Goal: Task Accomplishment & Management: Manage account settings

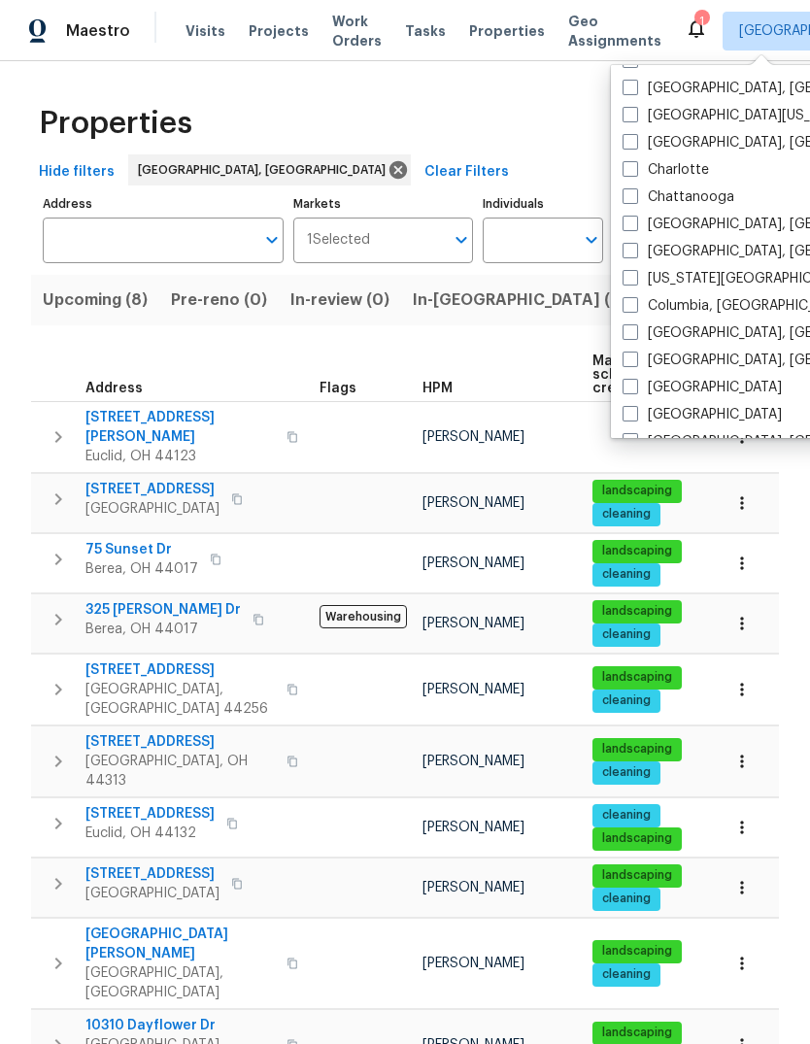
scroll to position [218, 0]
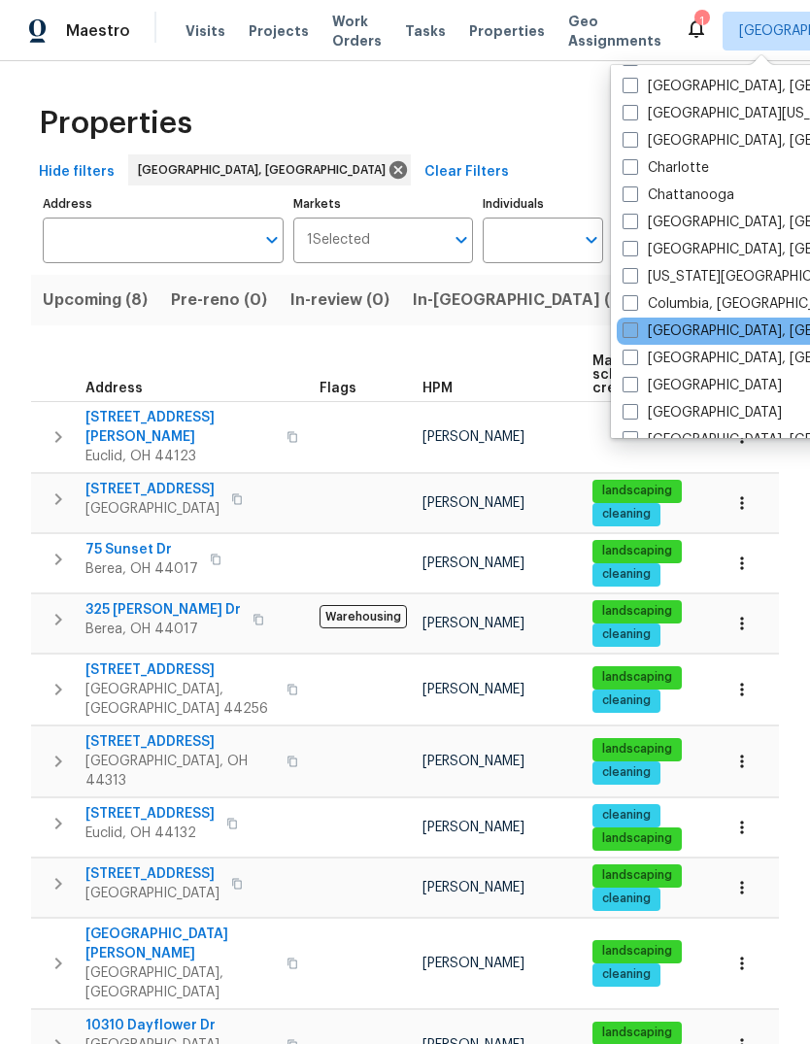
click at [628, 339] on label "[GEOGRAPHIC_DATA], [GEOGRAPHIC_DATA]" at bounding box center [773, 331] width 301 height 19
click at [628, 334] on input "[GEOGRAPHIC_DATA], [GEOGRAPHIC_DATA]" at bounding box center [629, 328] width 13 height 13
checkbox input "true"
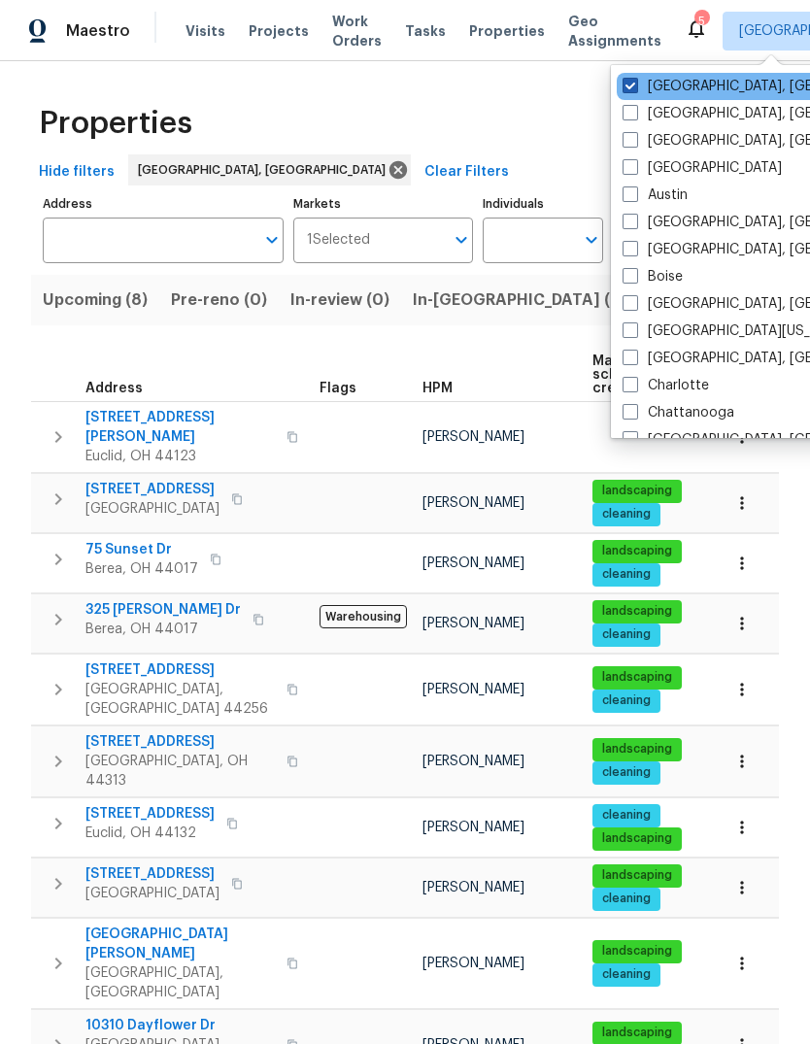
click at [630, 87] on span at bounding box center [631, 86] width 16 height 16
click at [630, 87] on input "Cleveland, OH" at bounding box center [629, 83] width 13 height 13
checkbox input "false"
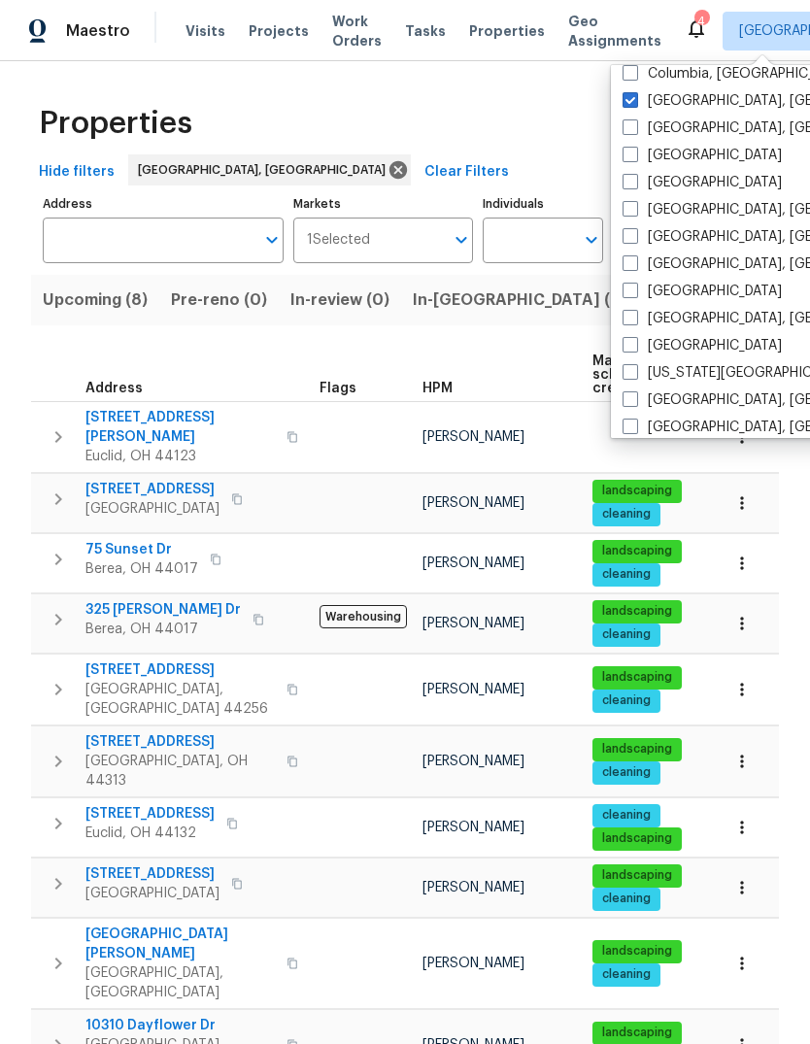
click at [528, 151] on div "Properties" at bounding box center [405, 123] width 748 height 62
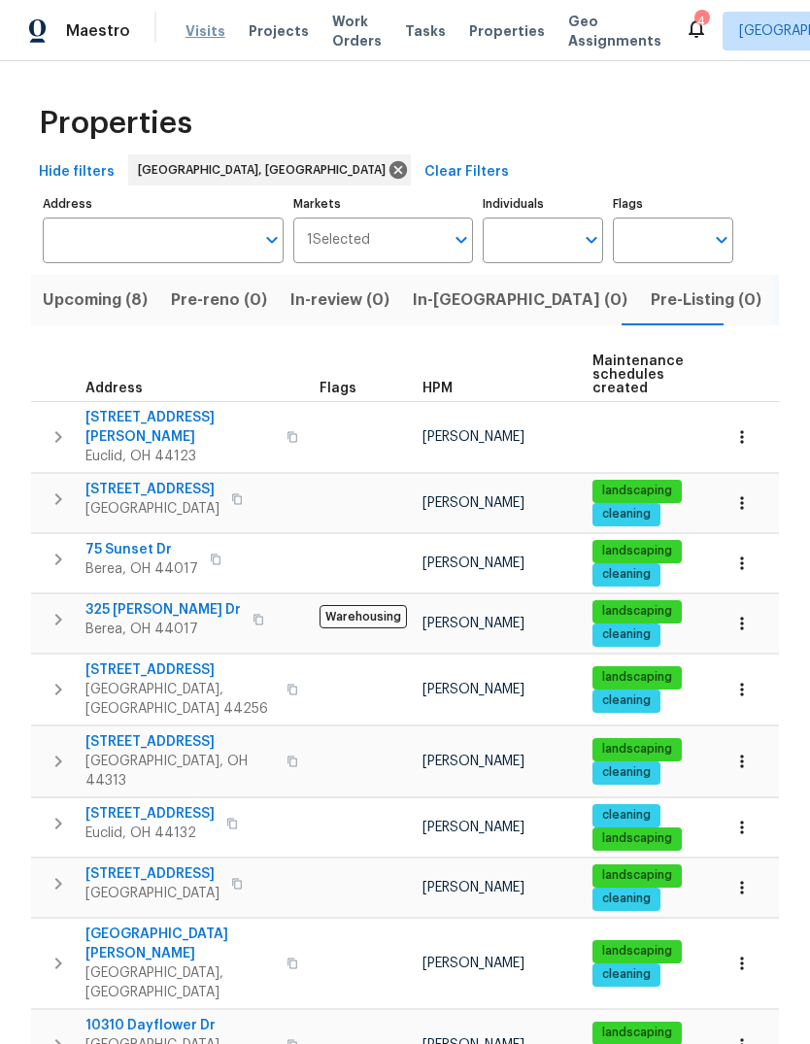
click at [200, 36] on span "Visits" at bounding box center [206, 30] width 40 height 19
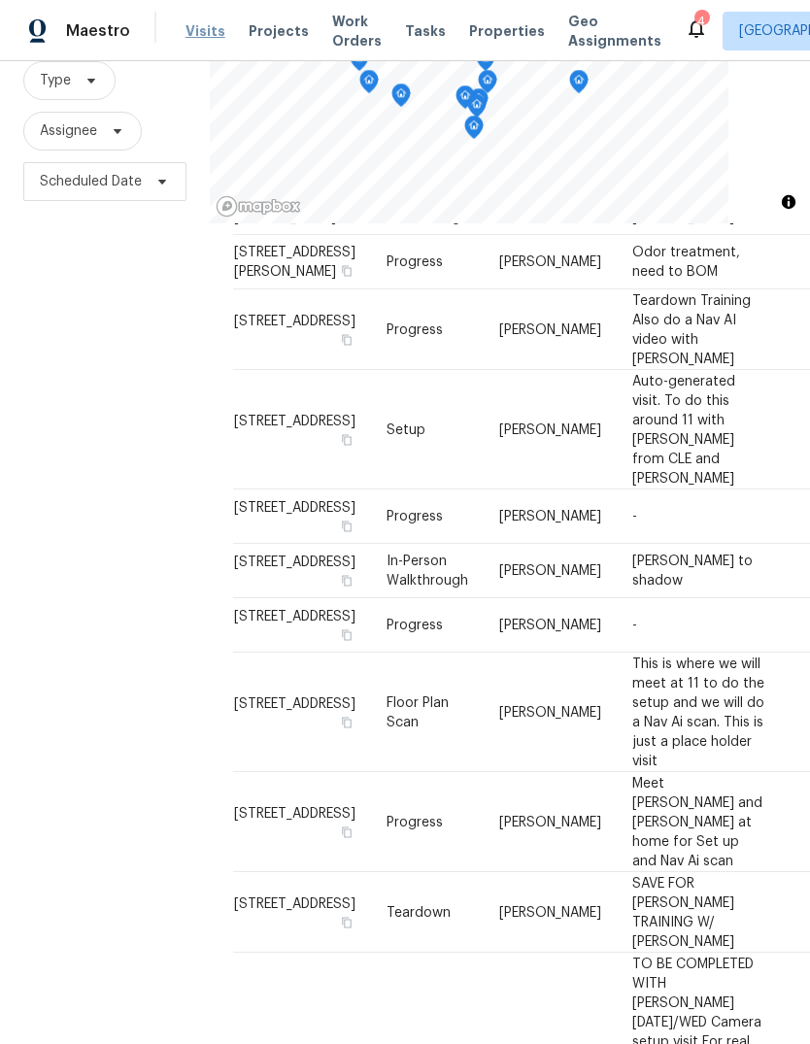
scroll to position [333, 0]
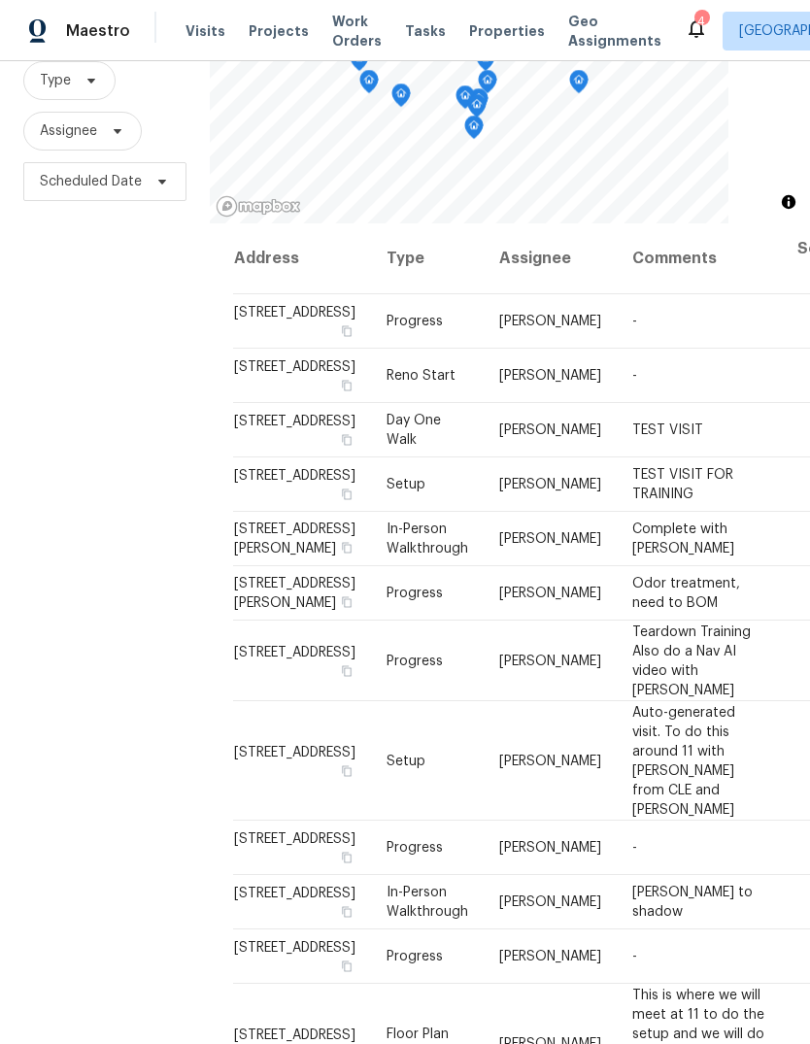
scroll to position [73, 0]
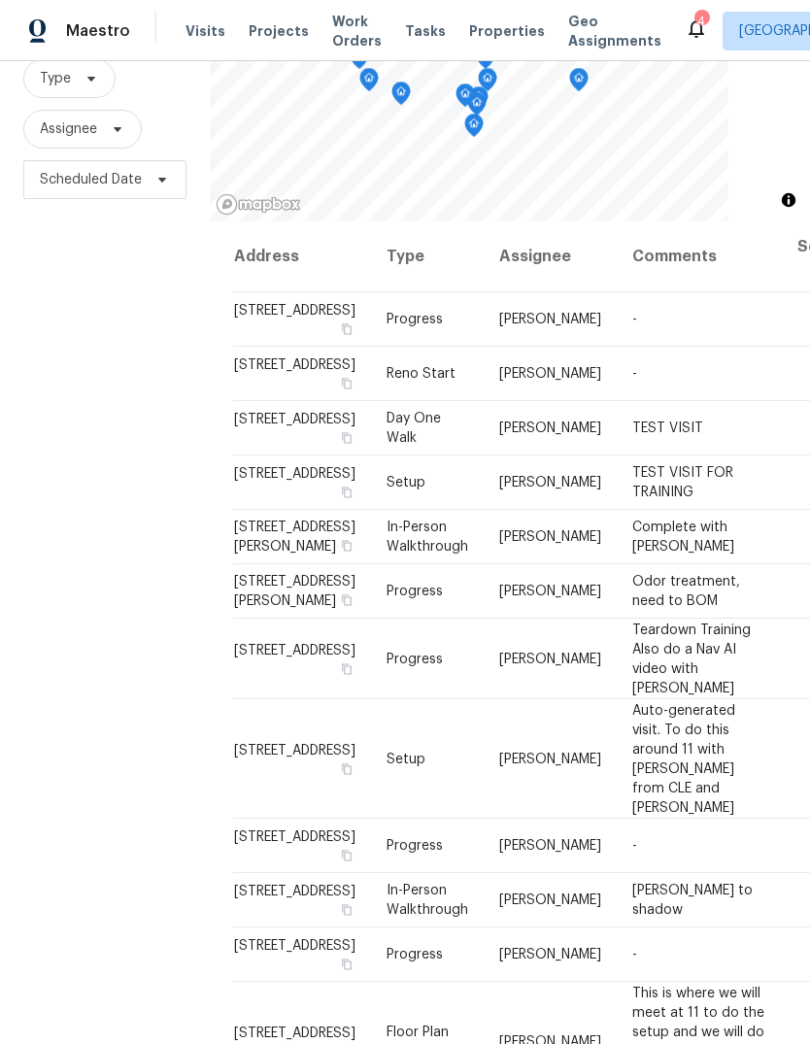
scroll to position [187, 0]
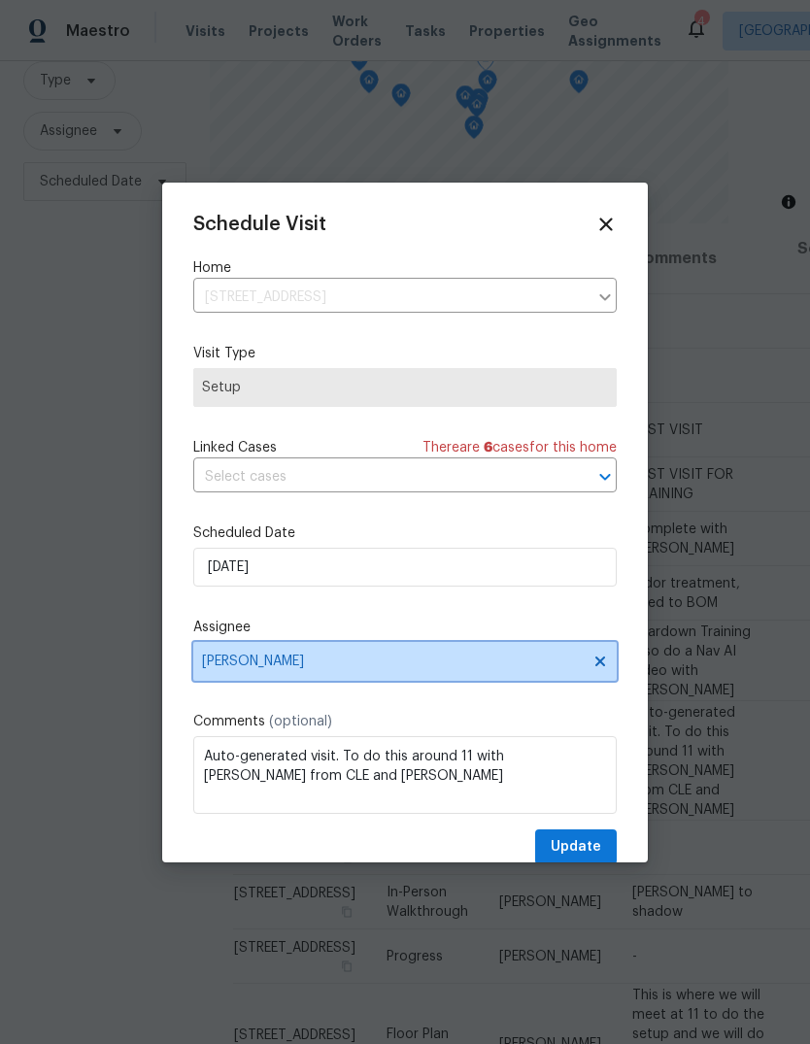
click at [399, 669] on span "[PERSON_NAME]" at bounding box center [392, 662] width 381 height 16
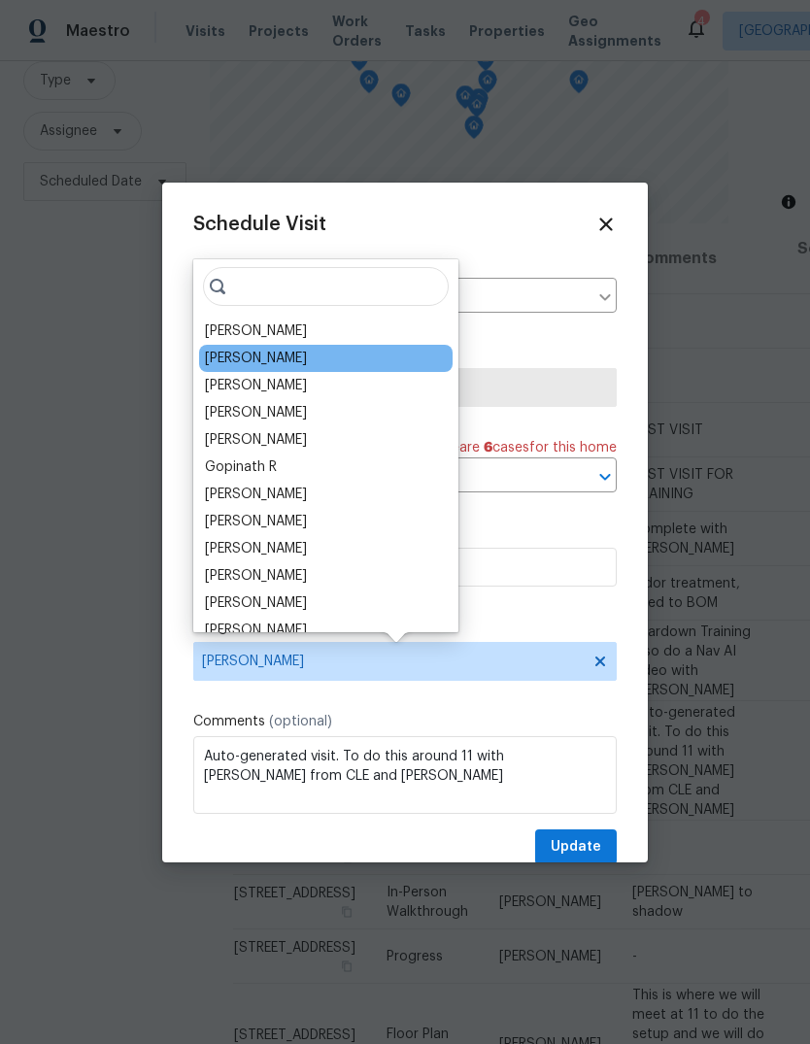
click at [251, 353] on div "[PERSON_NAME]" at bounding box center [256, 358] width 102 height 19
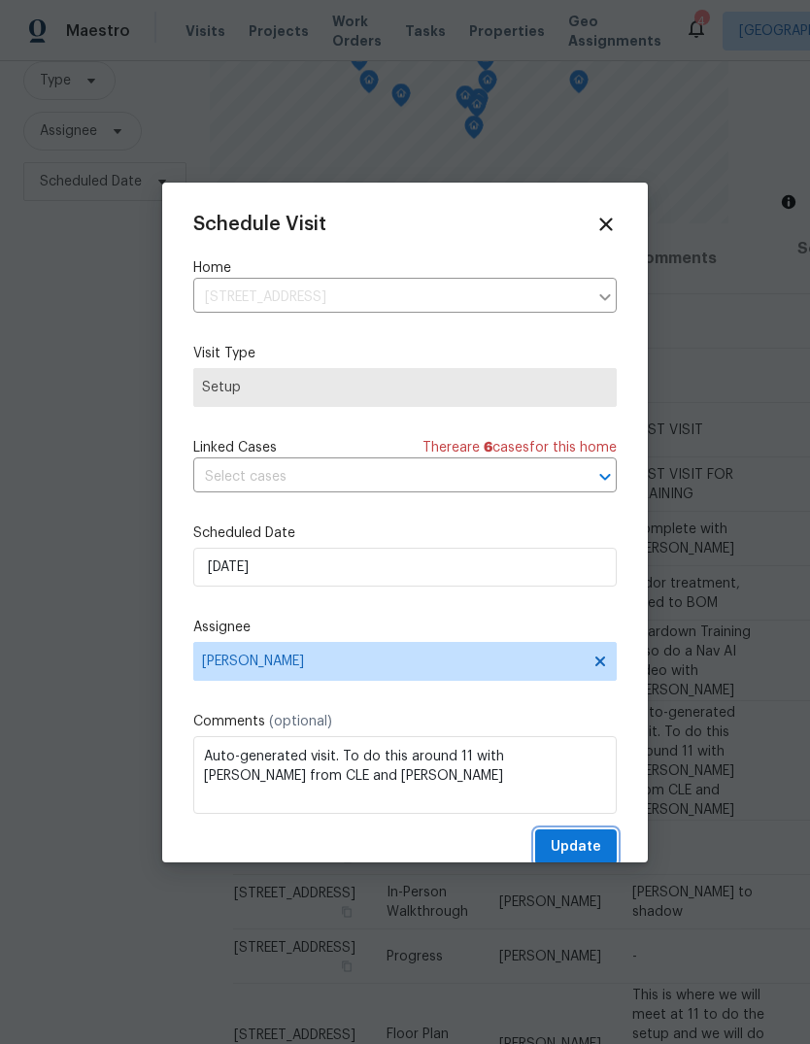
click at [582, 844] on span "Update" at bounding box center [576, 847] width 51 height 24
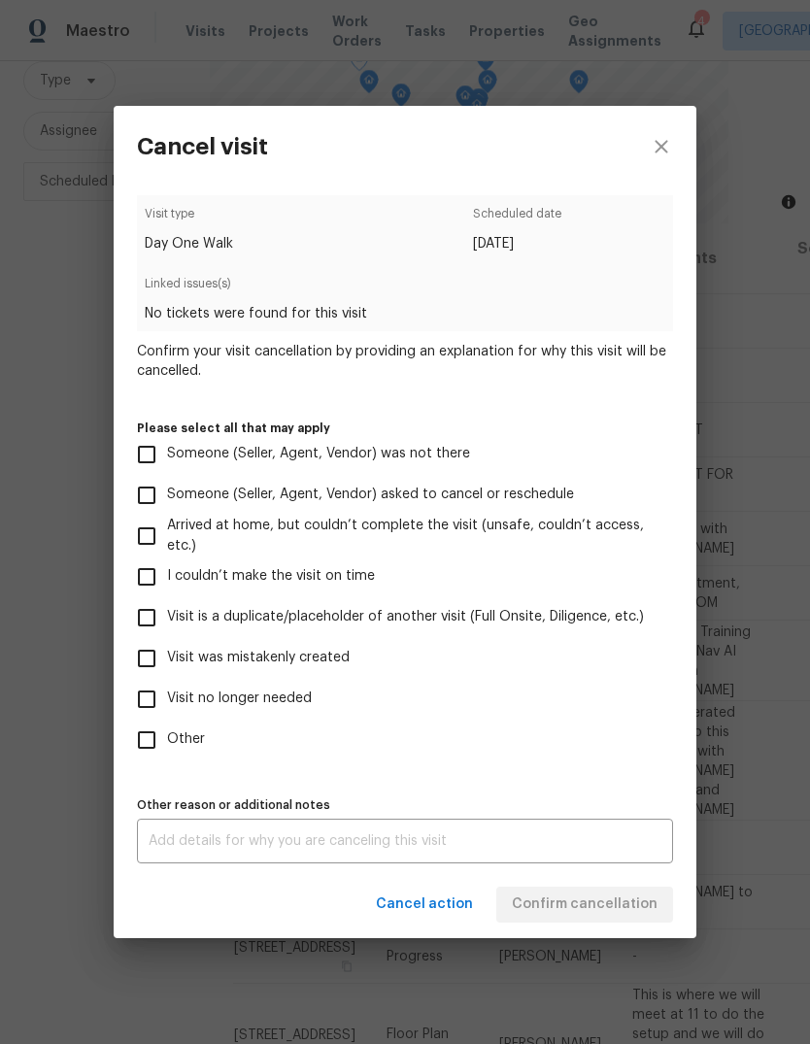
click at [152, 705] on input "Visit no longer needed" at bounding box center [146, 699] width 41 height 41
checkbox input "true"
click at [144, 663] on input "Visit was mistakenly created" at bounding box center [146, 658] width 41 height 41
checkbox input "true"
click at [149, 701] on input "Visit no longer needed" at bounding box center [146, 699] width 41 height 41
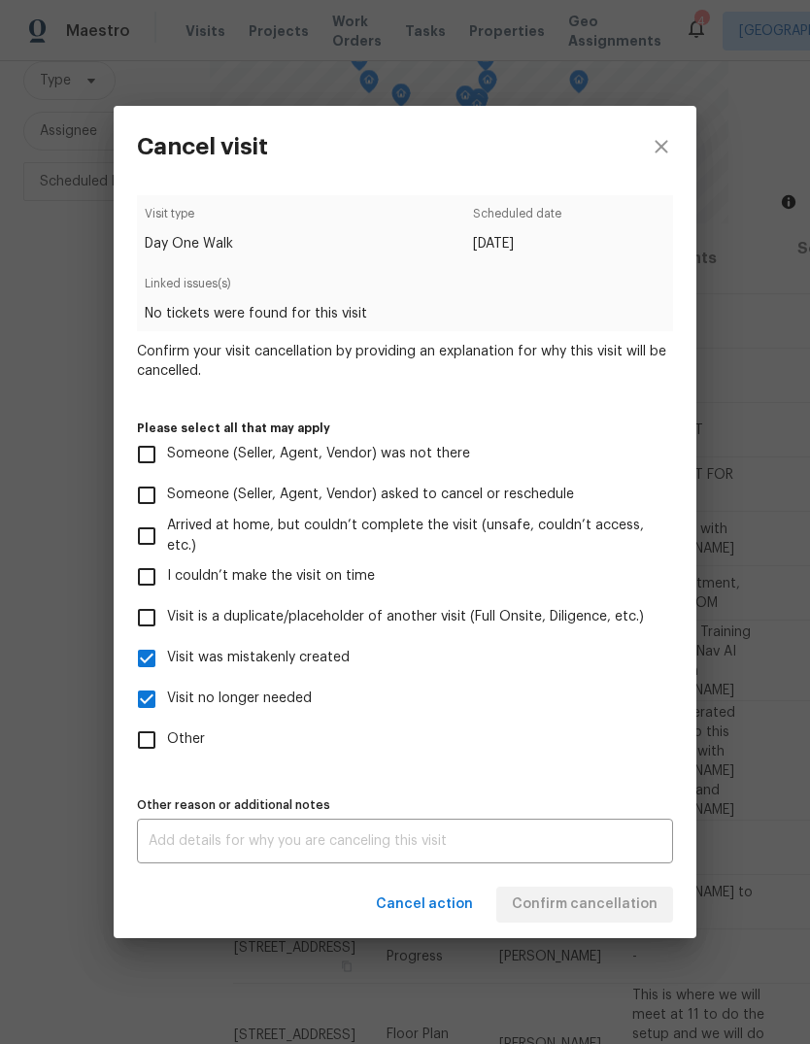
checkbox input "false"
click at [612, 900] on span "Confirm cancellation" at bounding box center [585, 905] width 146 height 24
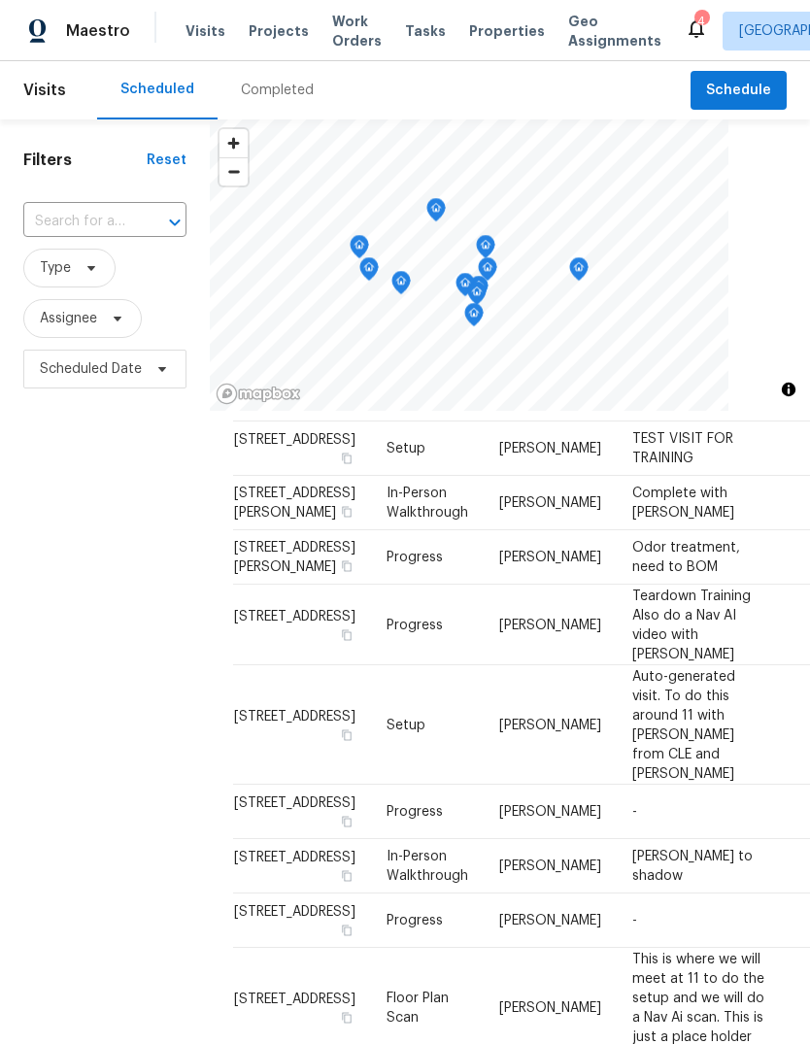
scroll to position [175, 0]
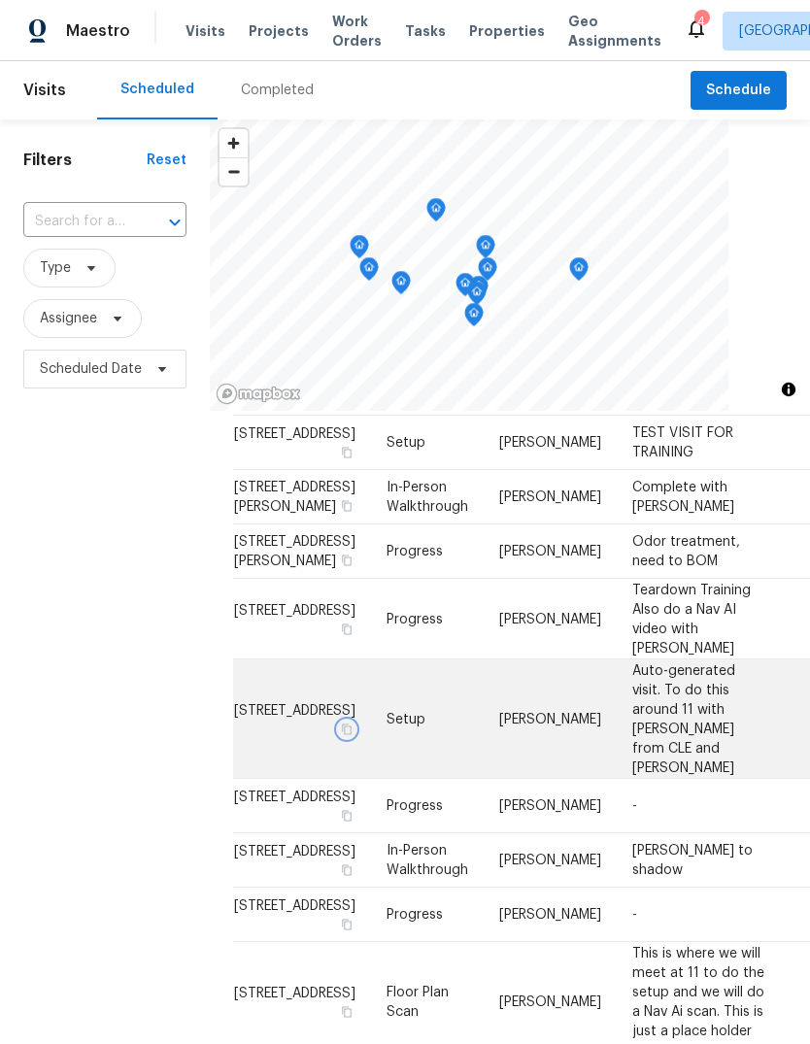
click at [341, 734] on icon "button" at bounding box center [347, 729] width 12 height 12
